Goal: Task Accomplishment & Management: Use online tool/utility

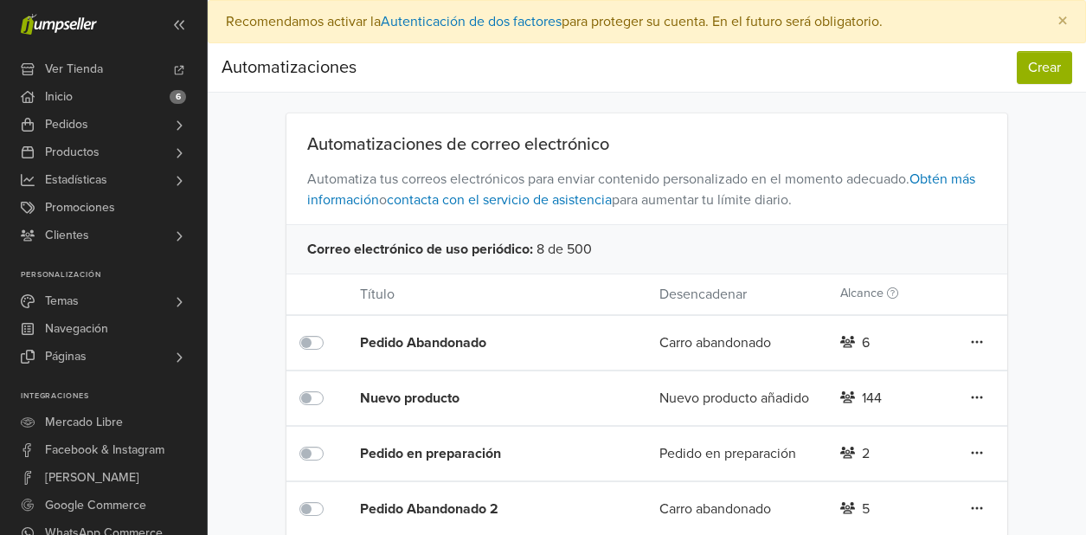
scroll to position [22, 0]
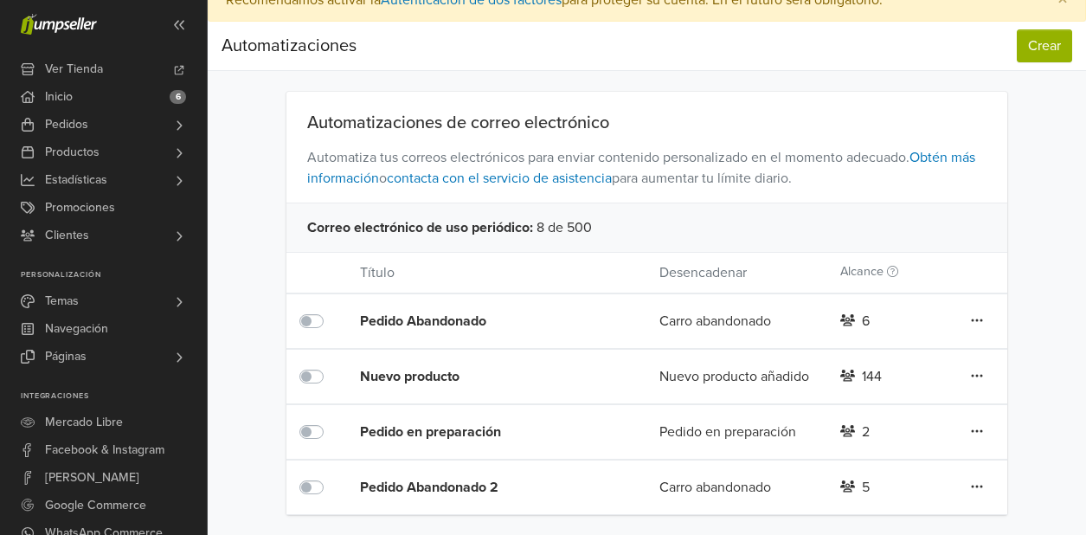
click at [523, 321] on div "Pedido Abandonado" at bounding box center [480, 321] width 240 height 21
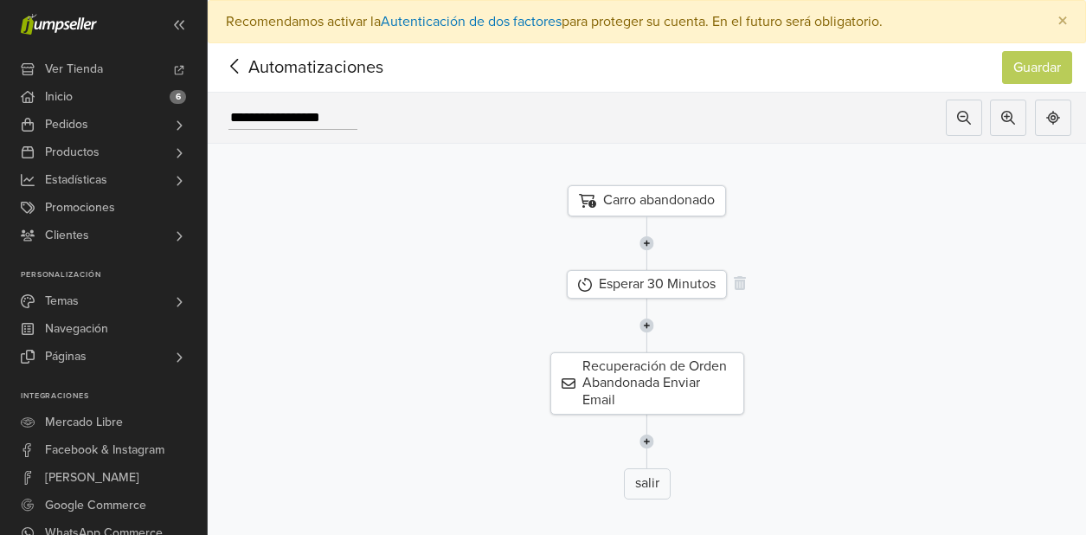
click at [667, 287] on div "Esperar 30 Minutos" at bounding box center [647, 284] width 160 height 29
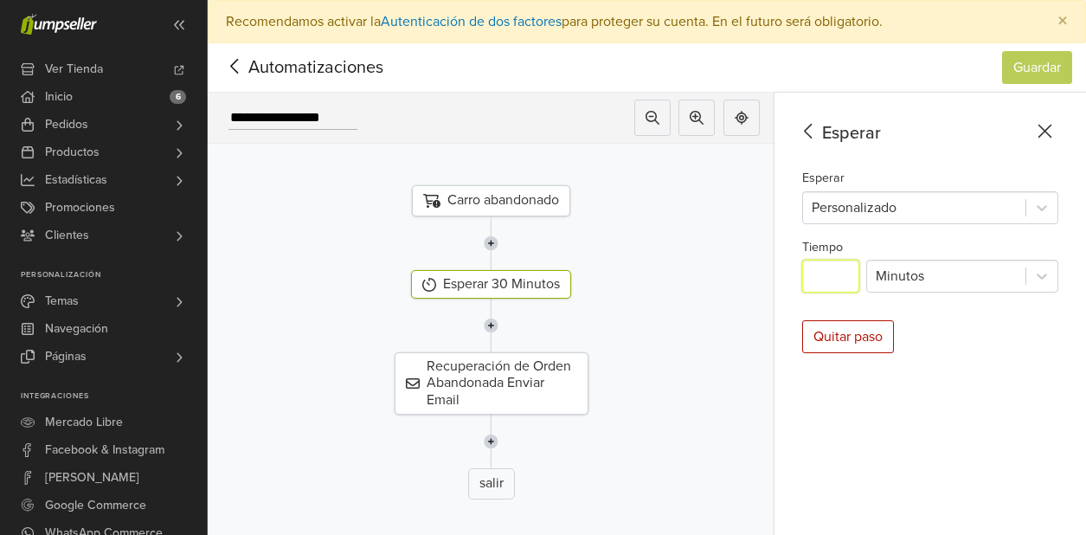
click at [837, 273] on input "**" at bounding box center [830, 276] width 57 height 33
click at [939, 278] on div at bounding box center [946, 276] width 141 height 24
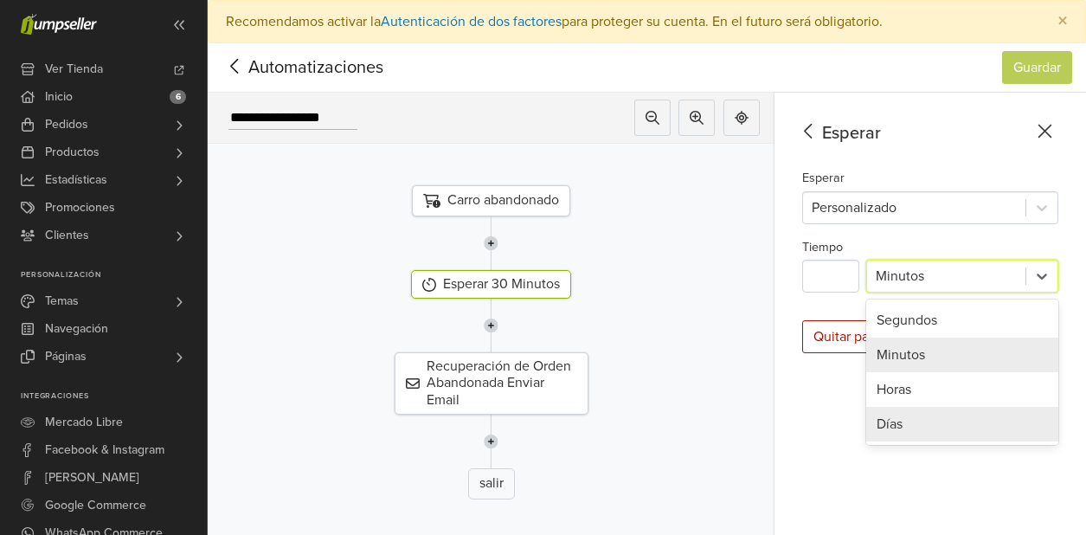
click at [905, 415] on div "Días" at bounding box center [963, 424] width 192 height 35
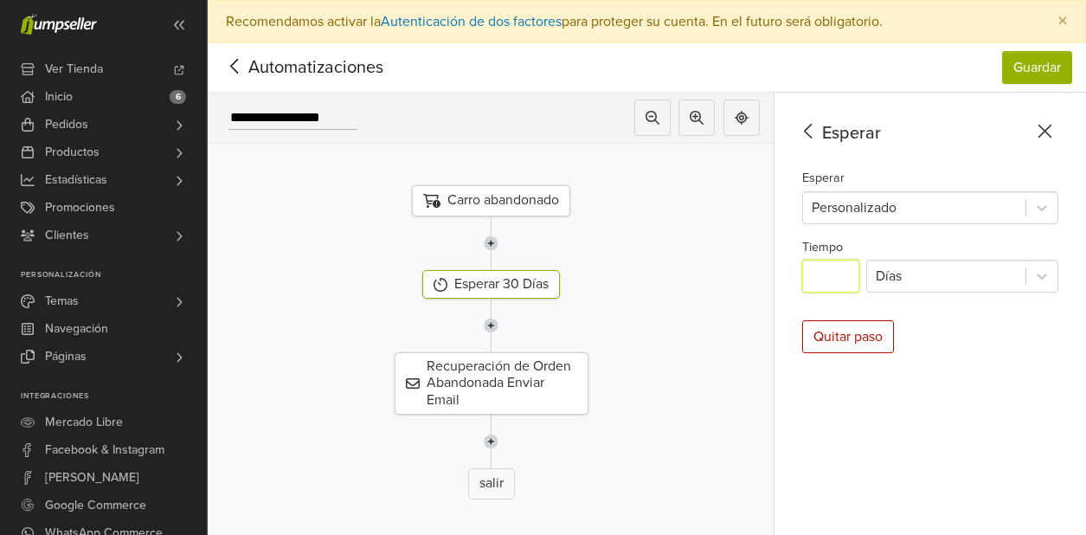
drag, startPoint x: 844, startPoint y: 280, endPoint x: 796, endPoint y: 281, distance: 47.6
click at [796, 281] on div "Esperar Esperar Personalizado Tiempo ** Días Quitar paso" at bounding box center [931, 336] width 312 height 486
type input "*"
click at [951, 323] on div "Esperar Esperar Personalizado Tiempo * Días Quitar paso" at bounding box center [931, 336] width 312 height 486
click at [1034, 73] on button "Guardar" at bounding box center [1037, 67] width 70 height 33
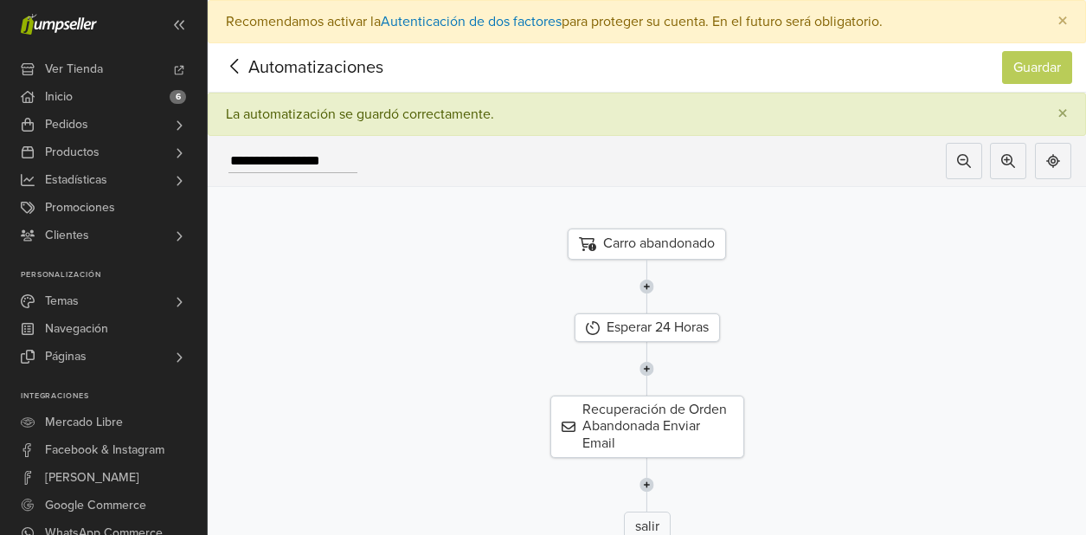
click at [279, 68] on span "Automatizaciones" at bounding box center [289, 68] width 135 height 26
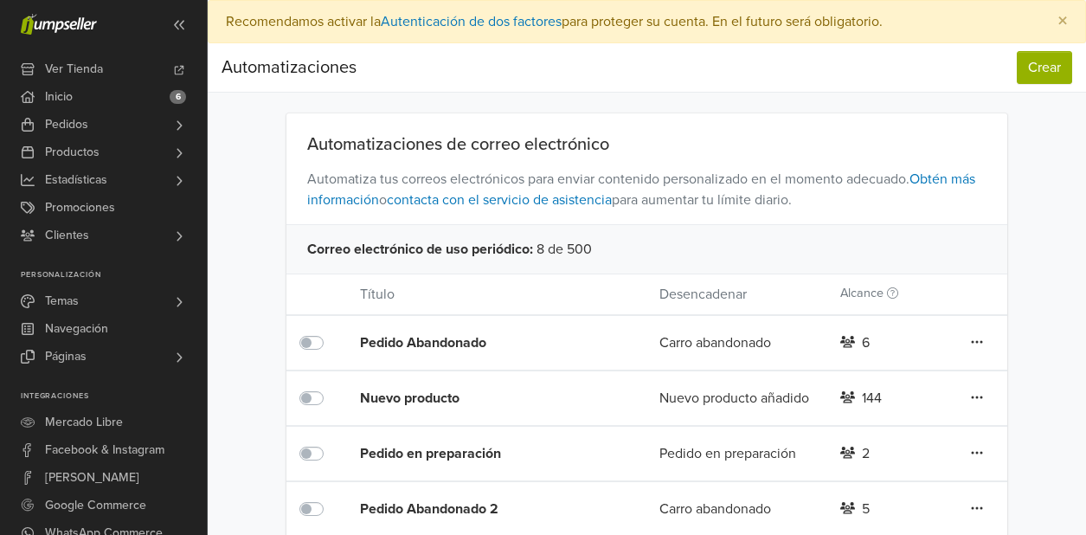
scroll to position [22, 0]
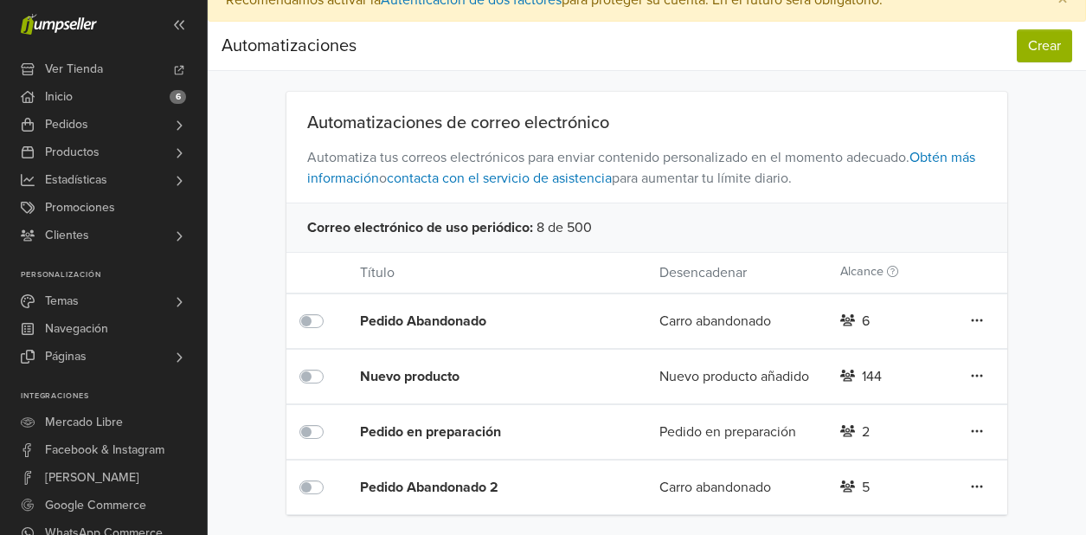
click at [970, 485] on link at bounding box center [977, 487] width 14 height 23
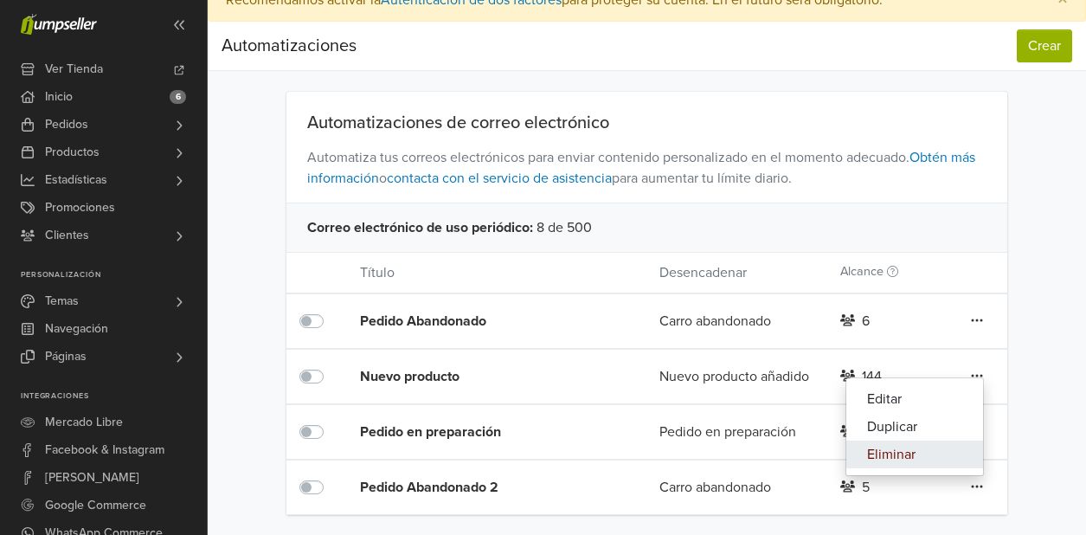
click at [917, 455] on link "Eliminar" at bounding box center [915, 455] width 137 height 28
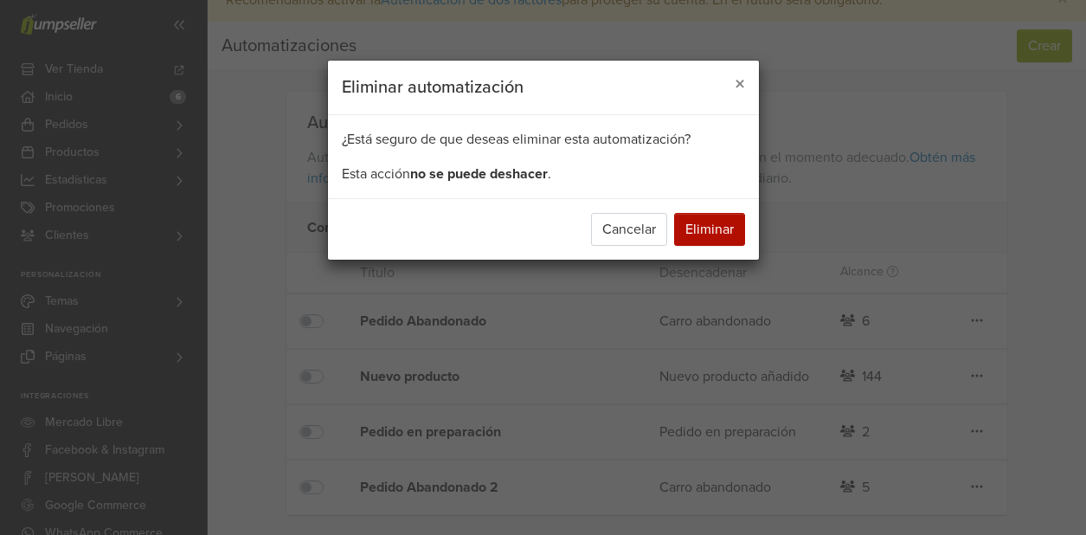
click at [723, 246] on div "Cancelar Eliminar" at bounding box center [543, 228] width 431 height 61
click at [720, 242] on button "Eliminar" at bounding box center [709, 229] width 71 height 33
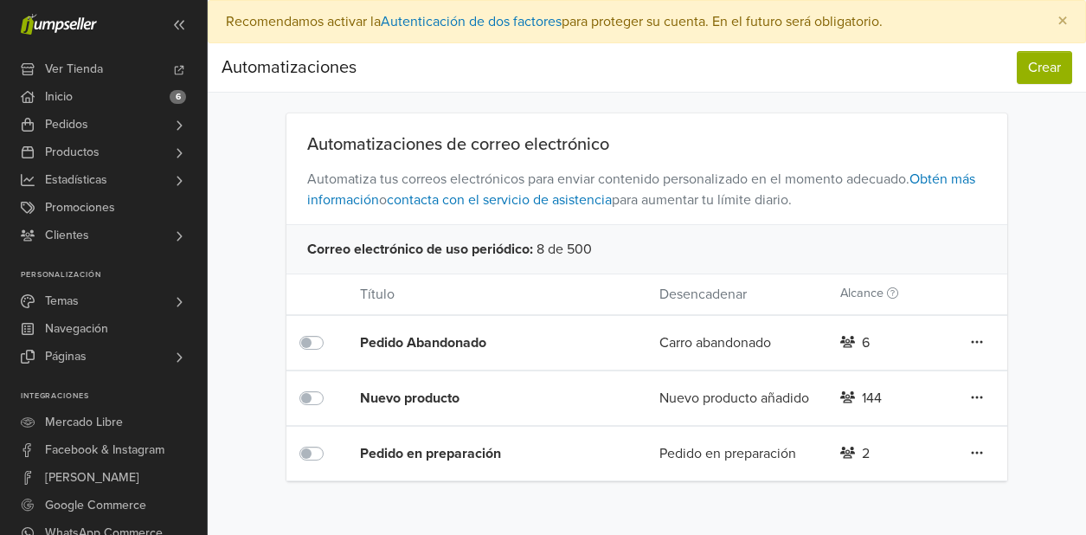
click at [408, 341] on div "Pedido Abandonado" at bounding box center [480, 342] width 240 height 21
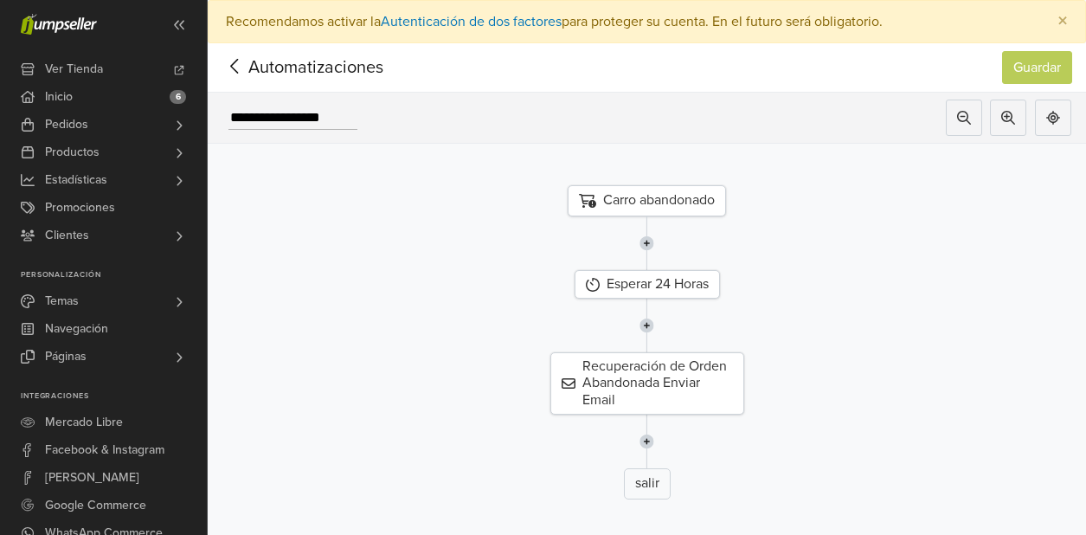
click at [281, 62] on span "Automatizaciones" at bounding box center [289, 68] width 135 height 26
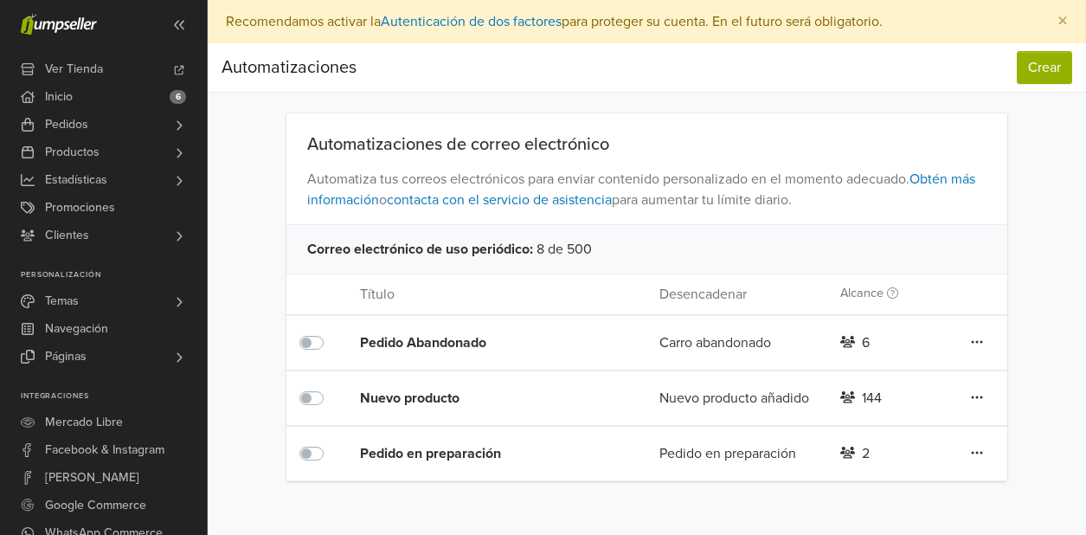
click at [500, 448] on div "Pedido en preparación" at bounding box center [480, 453] width 240 height 21
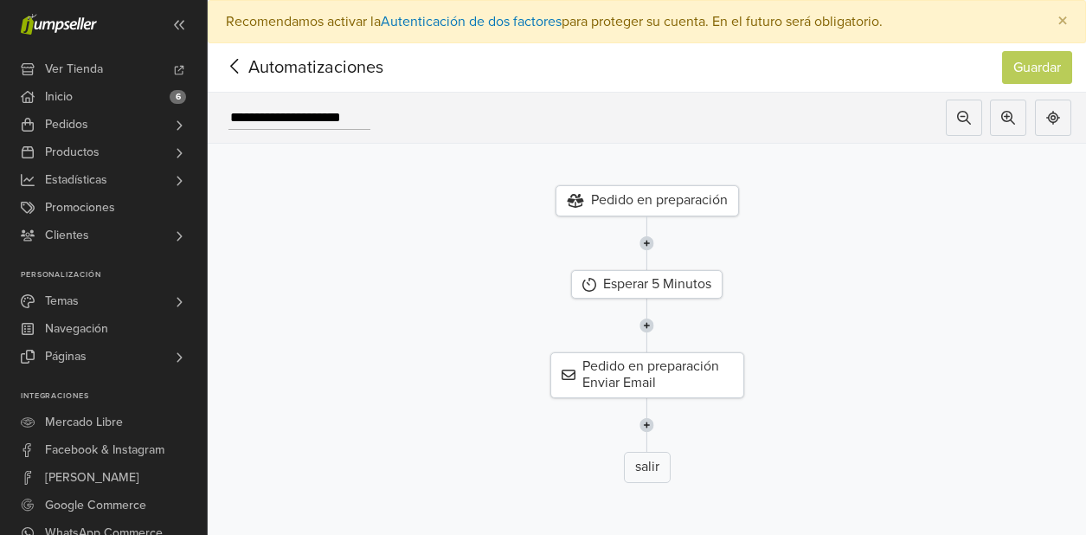
click at [669, 206] on div "Pedido en preparación" at bounding box center [648, 200] width 184 height 31
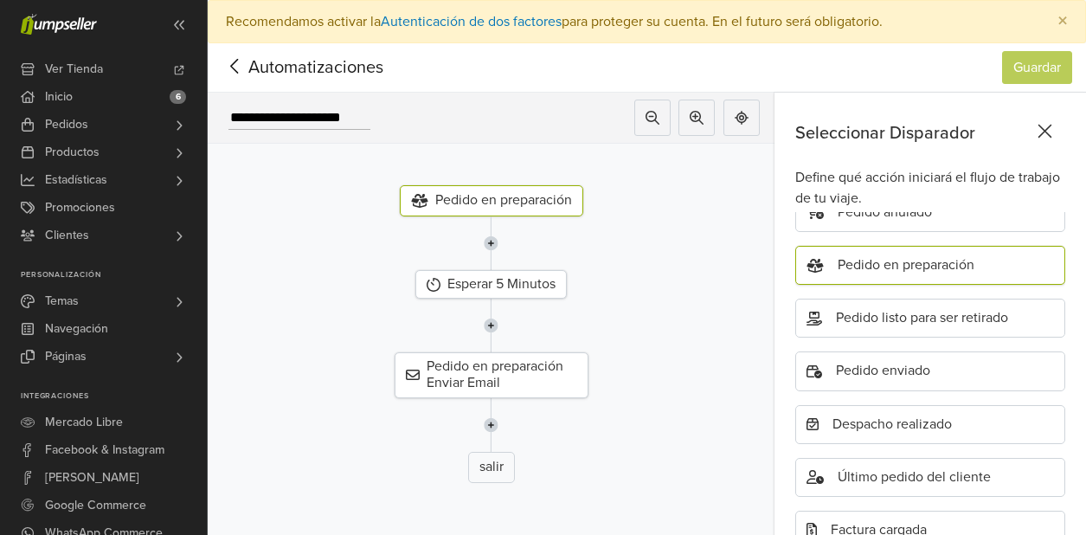
scroll to position [255, 0]
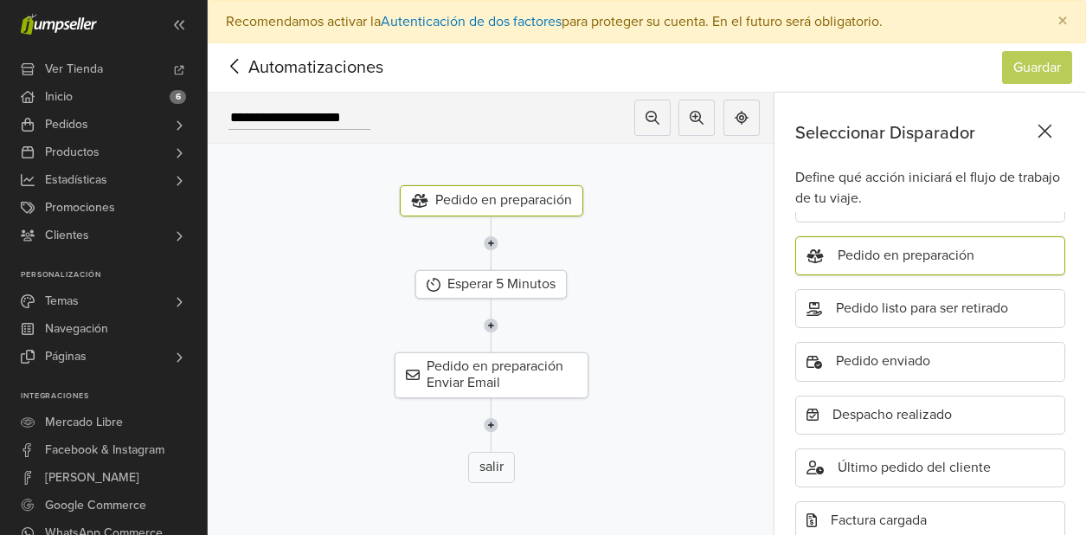
click at [1043, 130] on icon at bounding box center [1046, 132] width 14 height 14
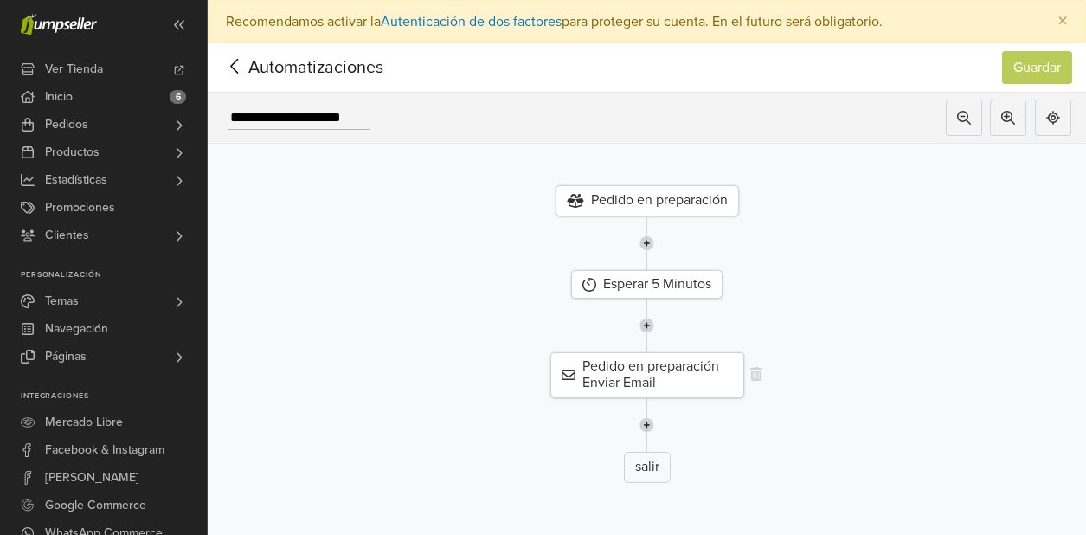
click at [647, 384] on div "Pedido en preparación Enviar Email" at bounding box center [648, 374] width 194 height 45
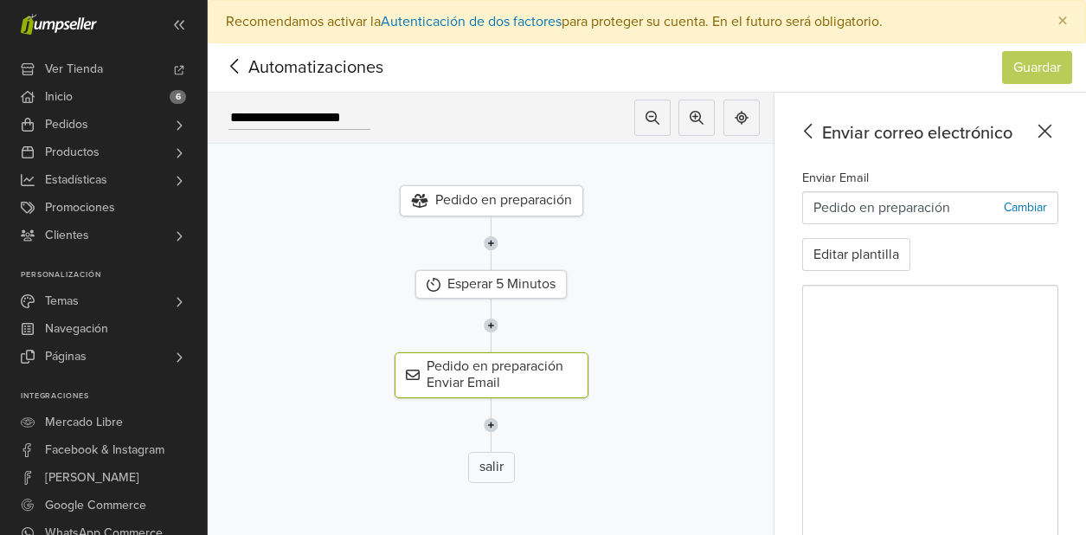
click at [1042, 139] on icon at bounding box center [1045, 131] width 27 height 22
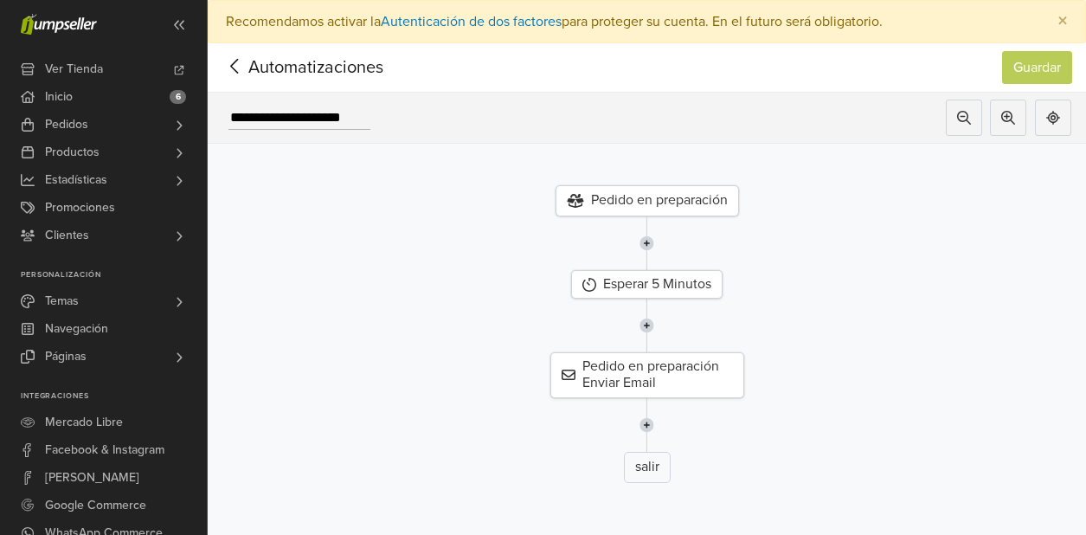
click at [300, 76] on span "Automatizaciones" at bounding box center [289, 68] width 135 height 26
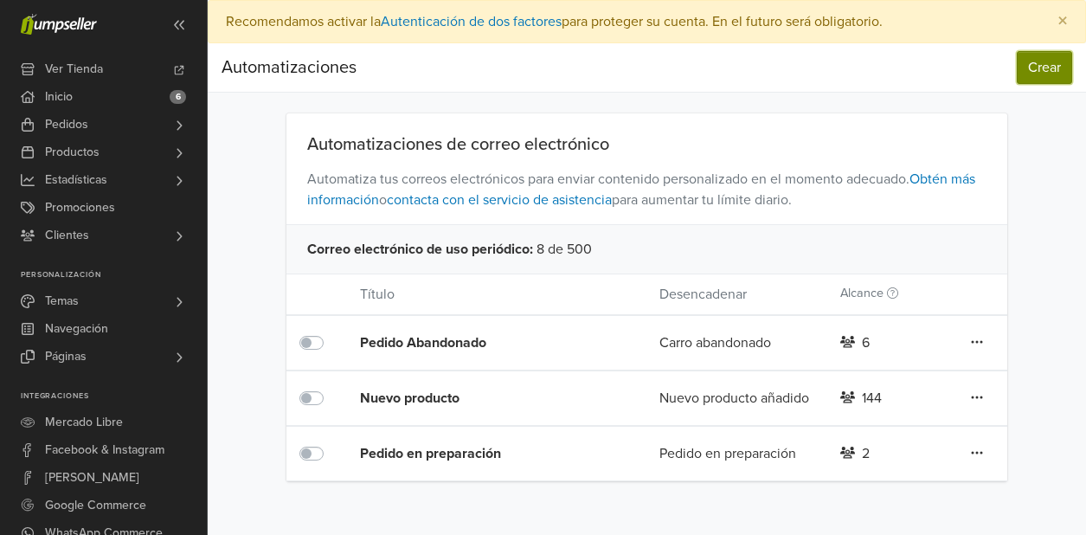
click at [1021, 70] on button "Crear" at bounding box center [1044, 67] width 55 height 33
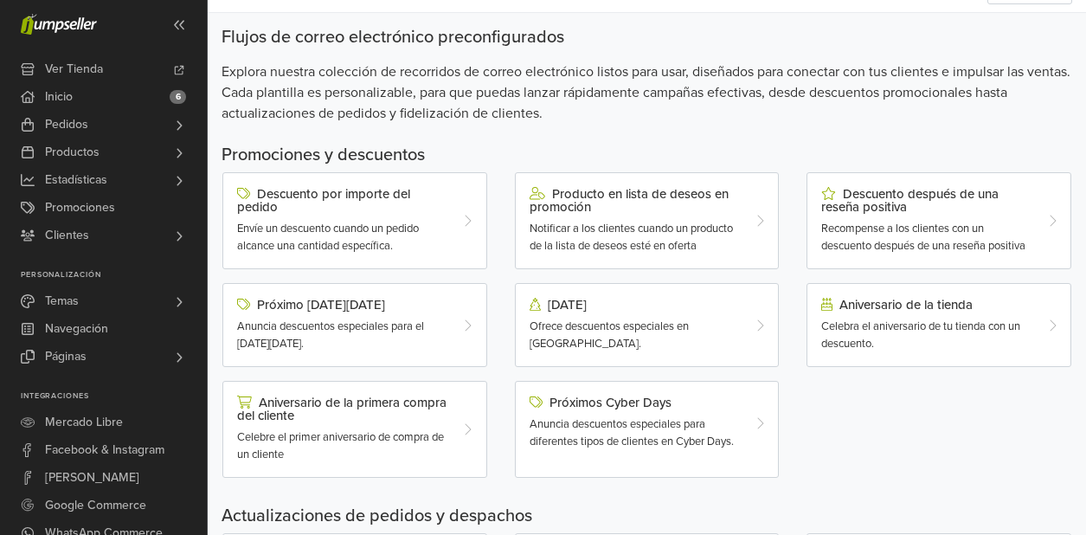
scroll to position [91, 0]
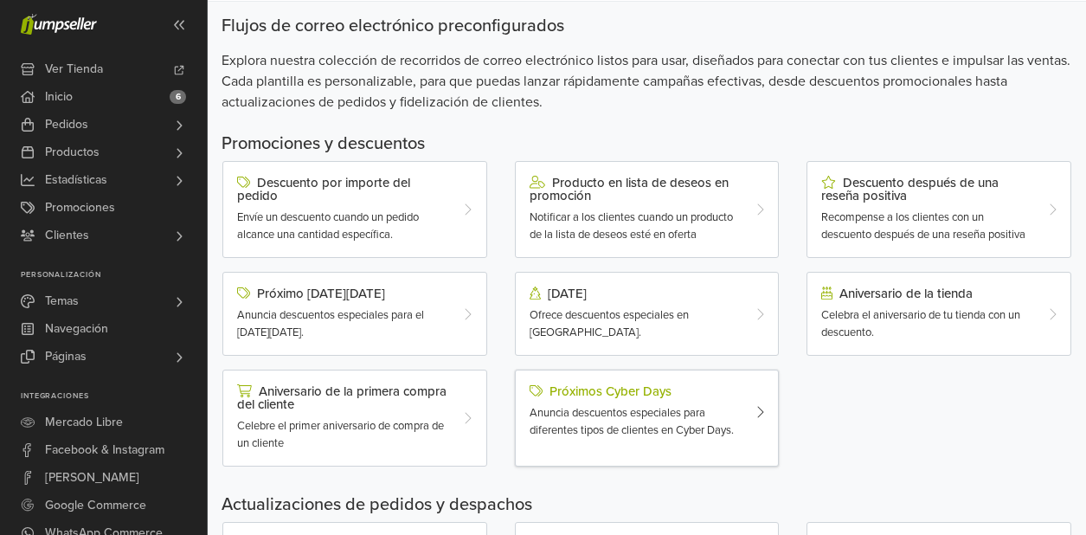
click at [742, 421] on div "Anuncia descuentos especiales para diferentes tipos de clientes en Cyber Days." at bounding box center [637, 422] width 214 height 34
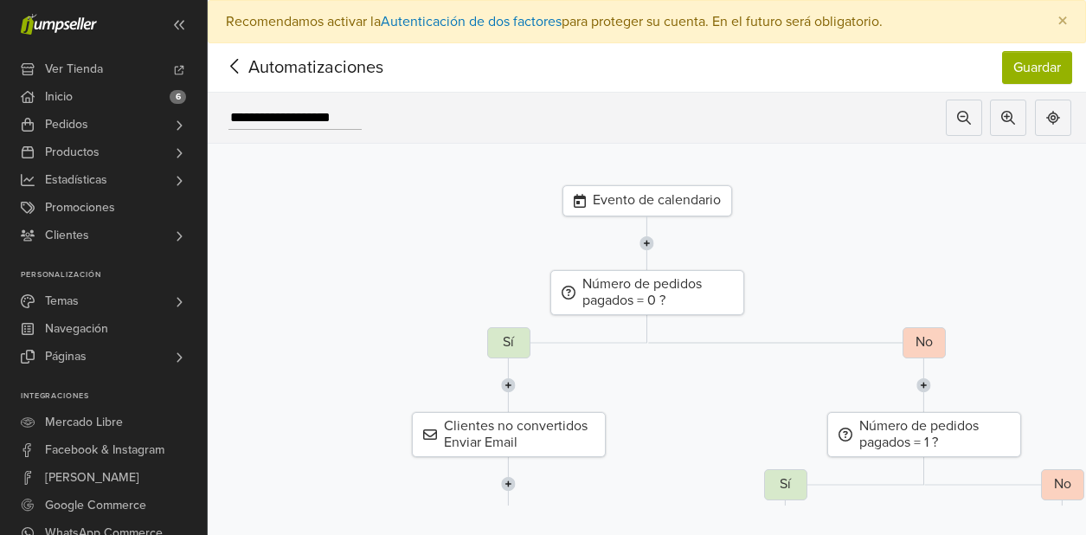
click at [309, 67] on span "Automatizaciones" at bounding box center [289, 68] width 135 height 26
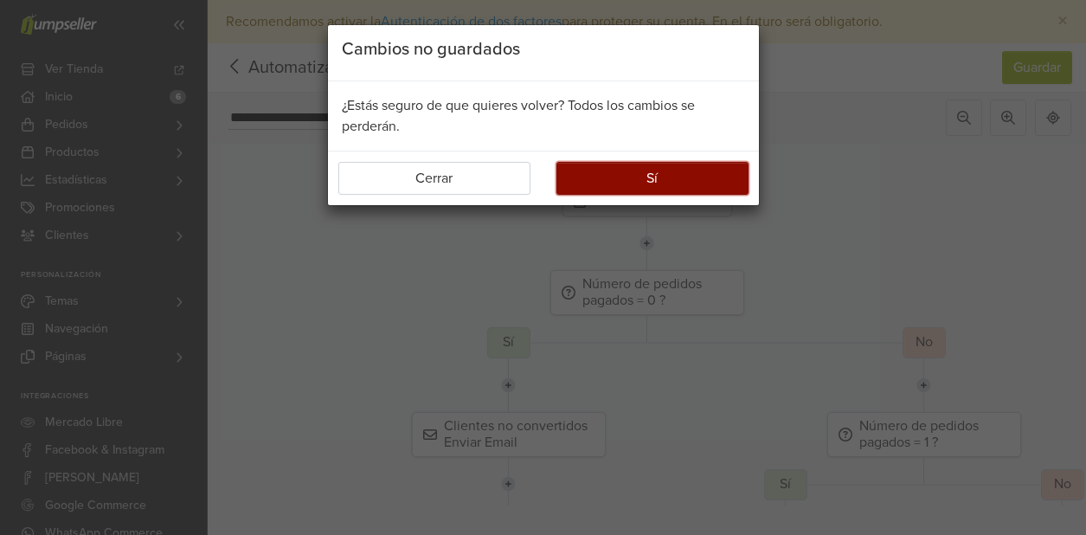
click at [569, 177] on button "Sí" at bounding box center [653, 178] width 192 height 33
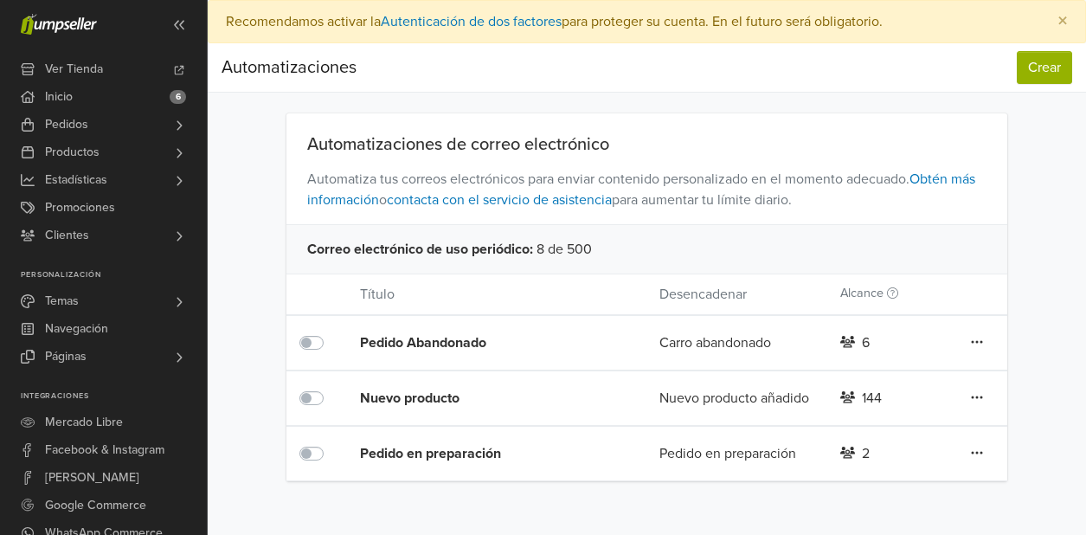
click at [1022, 92] on nav "Automatizaciones Crear Automatizaciones Crear" at bounding box center [647, 67] width 879 height 49
click at [1028, 82] on button "Crear" at bounding box center [1044, 67] width 55 height 33
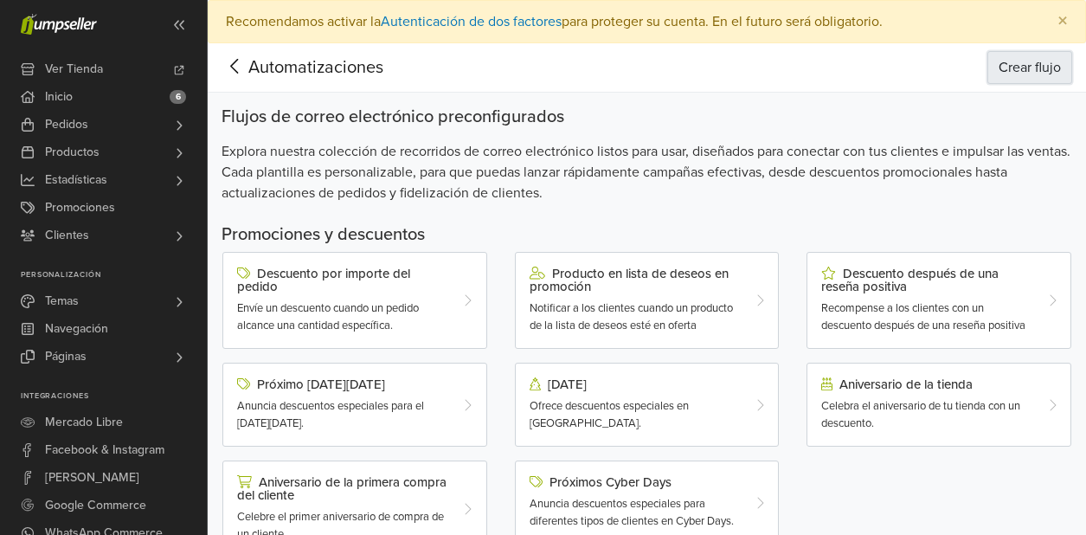
click at [1030, 74] on button "Crear flujo" at bounding box center [1030, 67] width 85 height 33
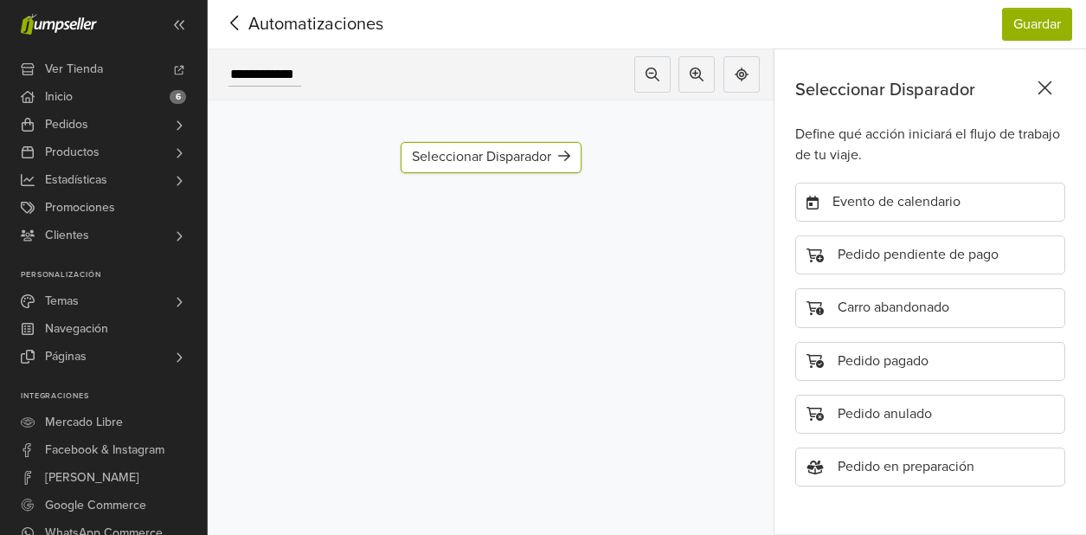
click at [239, 24] on icon at bounding box center [235, 23] width 27 height 22
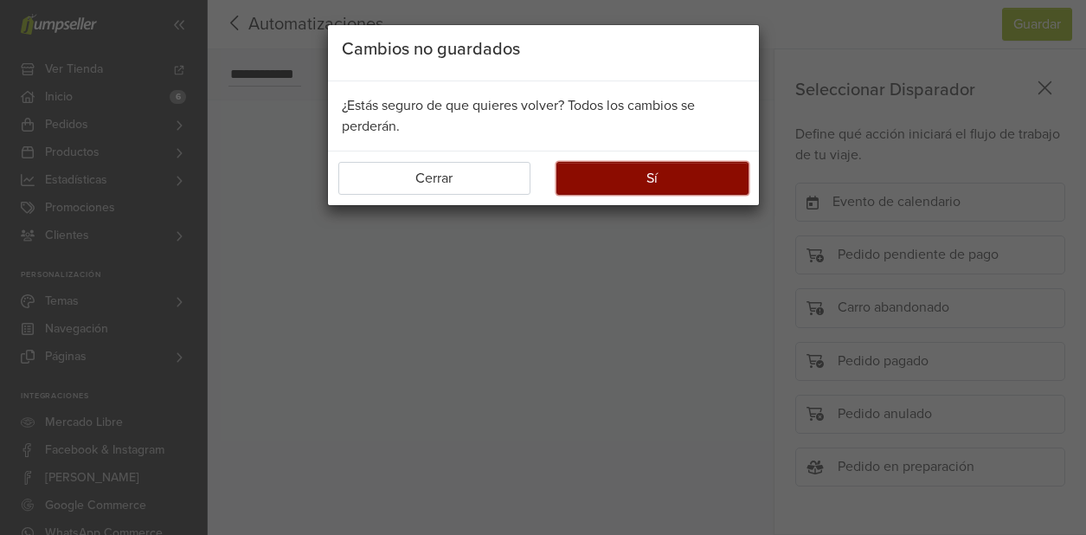
click at [584, 181] on button "Sí" at bounding box center [653, 178] width 192 height 33
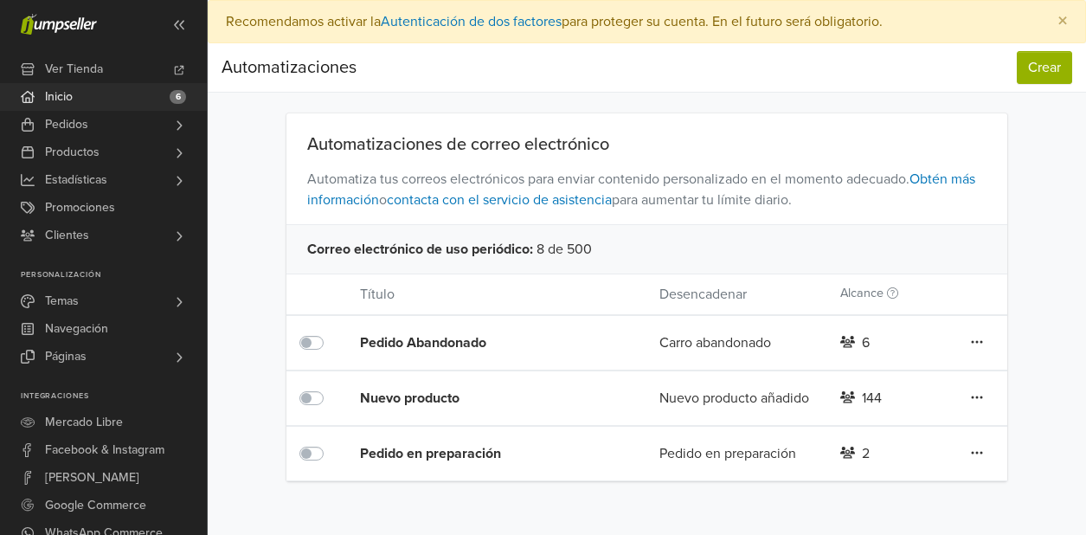
click at [133, 100] on link "Inicio 6" at bounding box center [103, 97] width 207 height 28
